Goal: Transaction & Acquisition: Purchase product/service

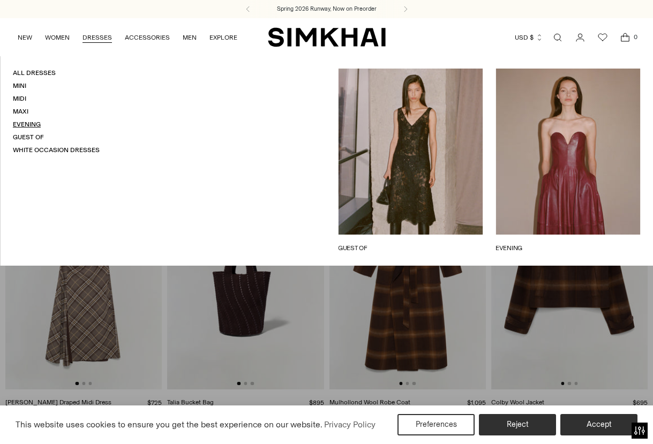
click at [25, 125] on link "Evening" at bounding box center [27, 123] width 28 height 7
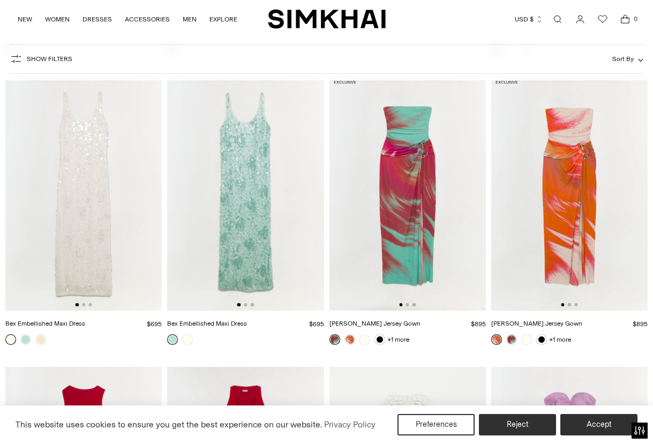
scroll to position [1798, 0]
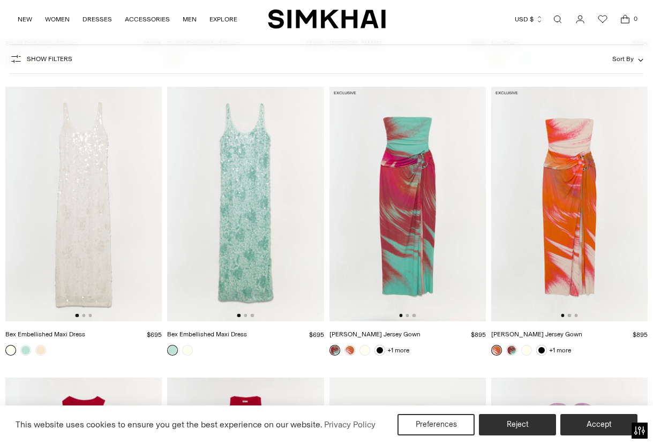
click at [561, 228] on img at bounding box center [569, 204] width 156 height 235
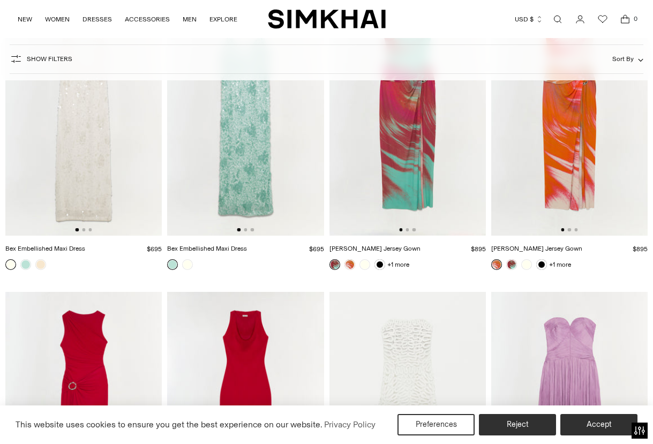
scroll to position [2015, 0]
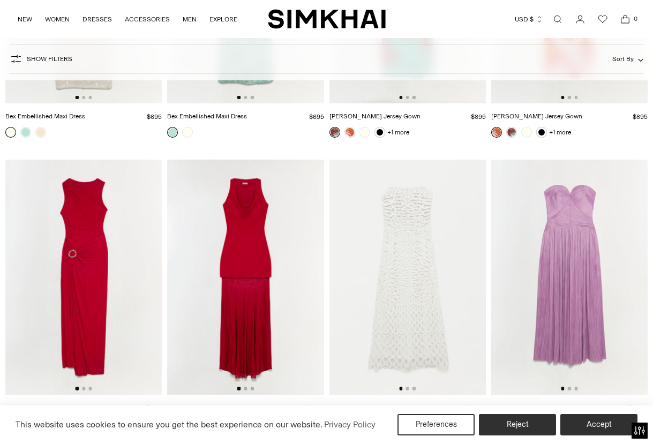
click at [435, 146] on div "+1 more" at bounding box center [407, 137] width 156 height 20
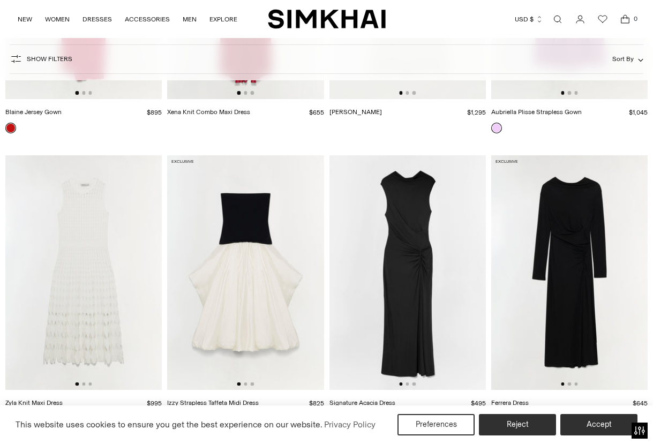
scroll to position [2448, 0]
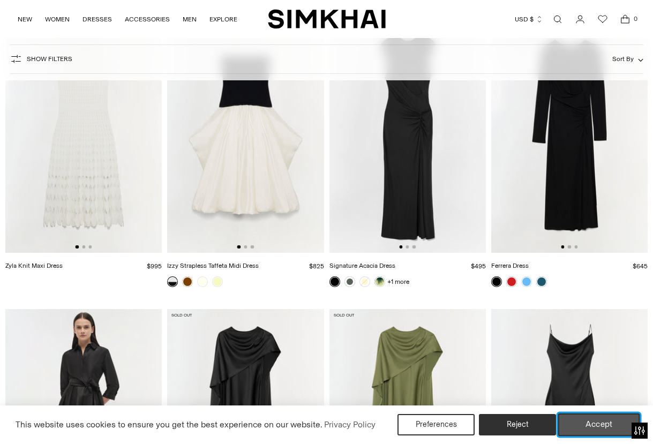
click at [591, 417] on button "Accept" at bounding box center [599, 424] width 82 height 22
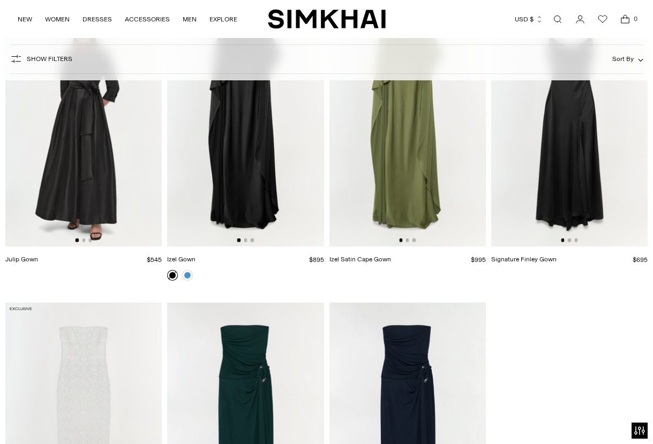
scroll to position [2824, 0]
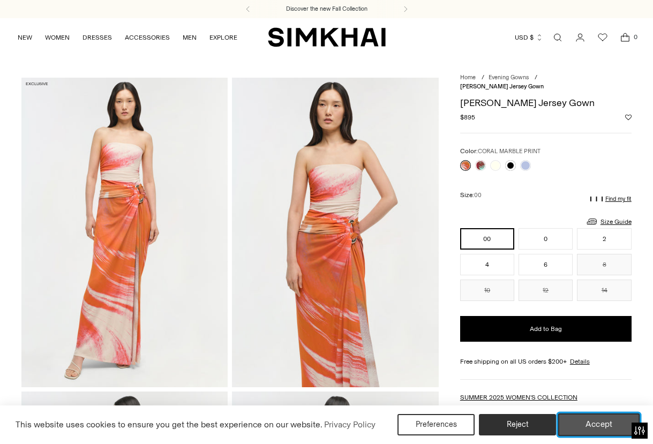
click at [596, 422] on button "Accept" at bounding box center [599, 424] width 82 height 22
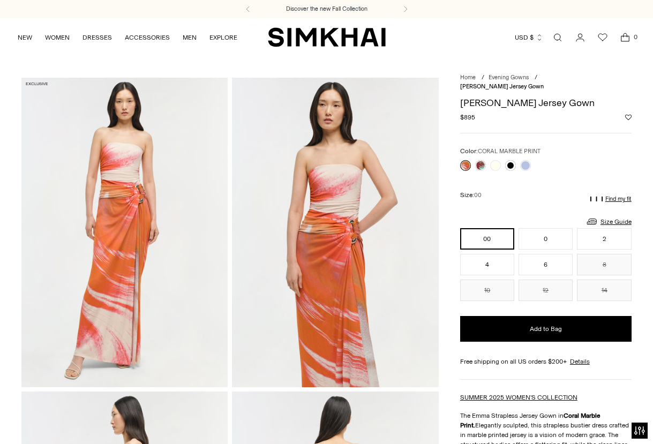
scroll to position [867, 0]
